Goal: Browse casually: Explore the website without a specific task or goal

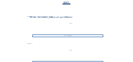
scroll to position [71, 0]
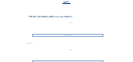
click at [68, 36] on div "Go to images" at bounding box center [67, 35] width 71 height 3
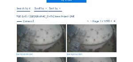
scroll to position [27, 0]
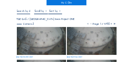
click at [27, 36] on img at bounding box center [42, 41] width 50 height 28
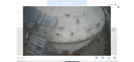
click at [118, 8] on icon at bounding box center [119, 7] width 2 height 2
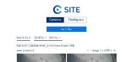
scroll to position [0, 0]
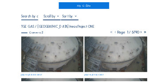
scroll to position [35, 0]
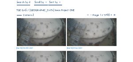
click at [27, 28] on img at bounding box center [42, 32] width 50 height 28
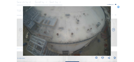
click at [118, 8] on icon at bounding box center [119, 7] width 2 height 2
